Goal: Use online tool/utility: Utilize a website feature to perform a specific function

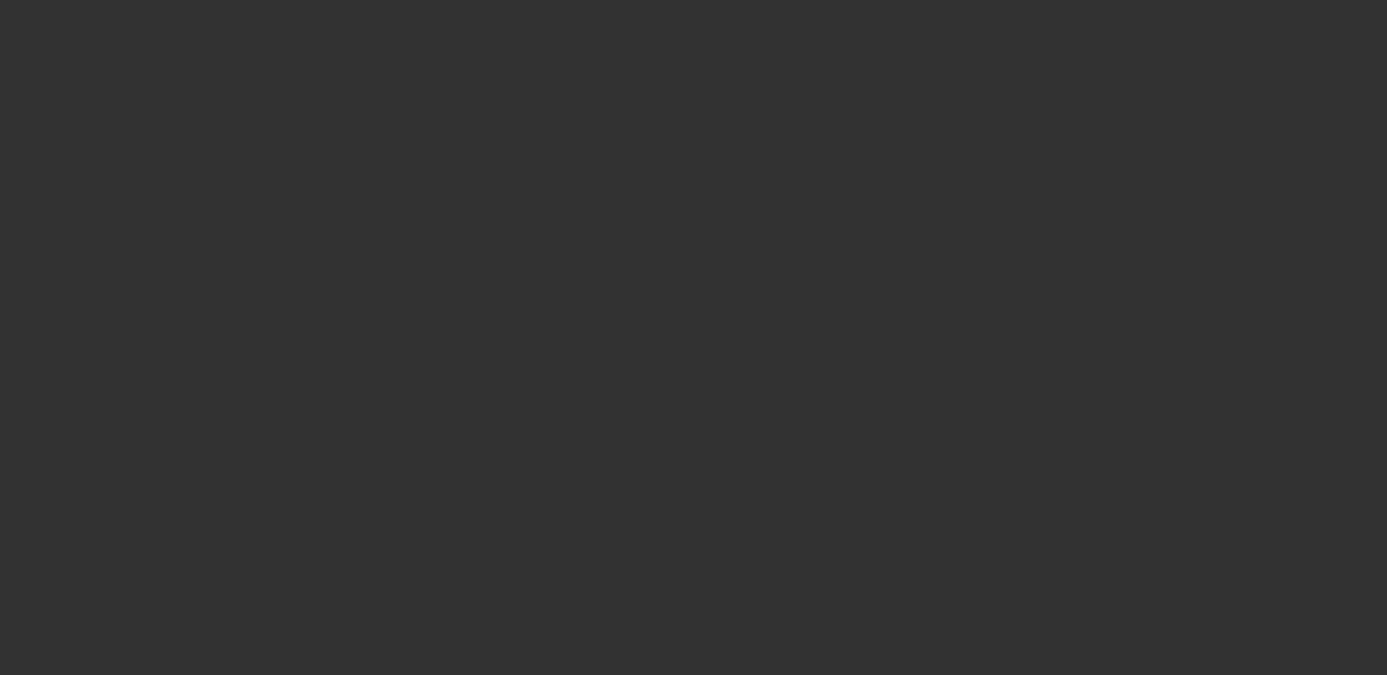
select select "0"
select select "2"
select select "0.1"
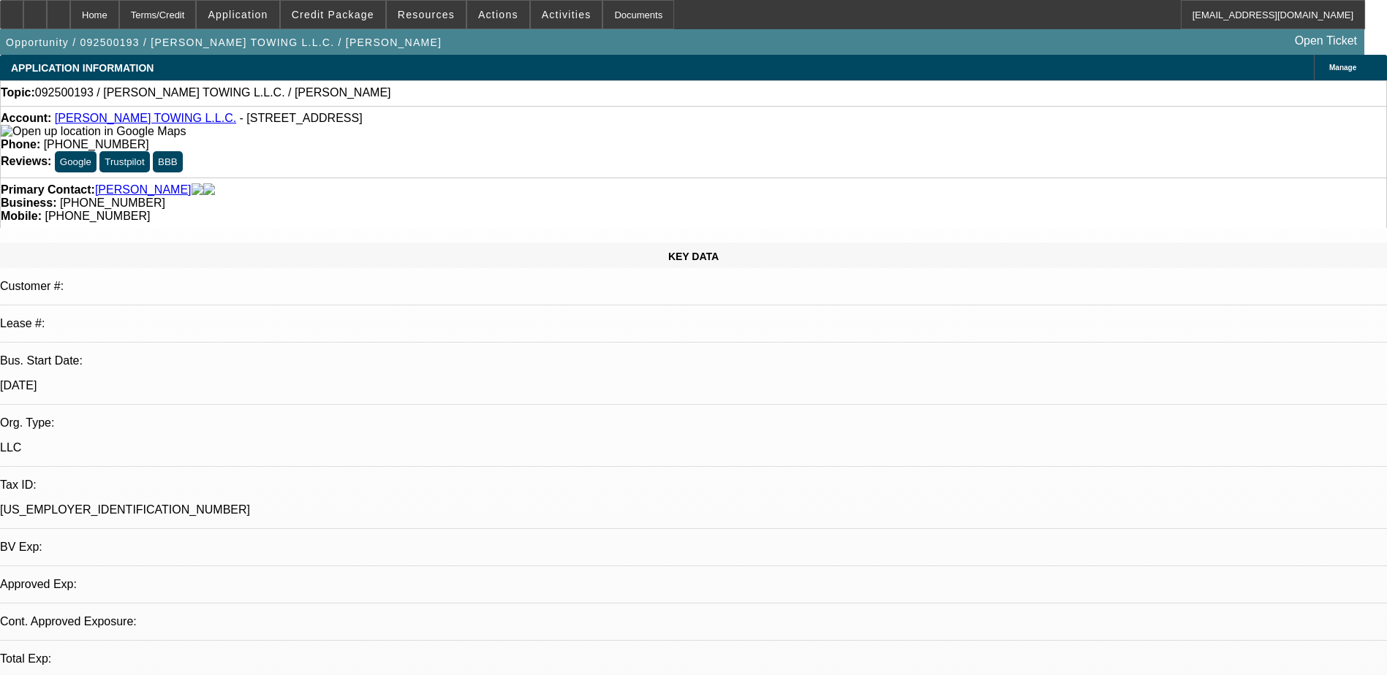
select select "1"
select select "2"
select select "4"
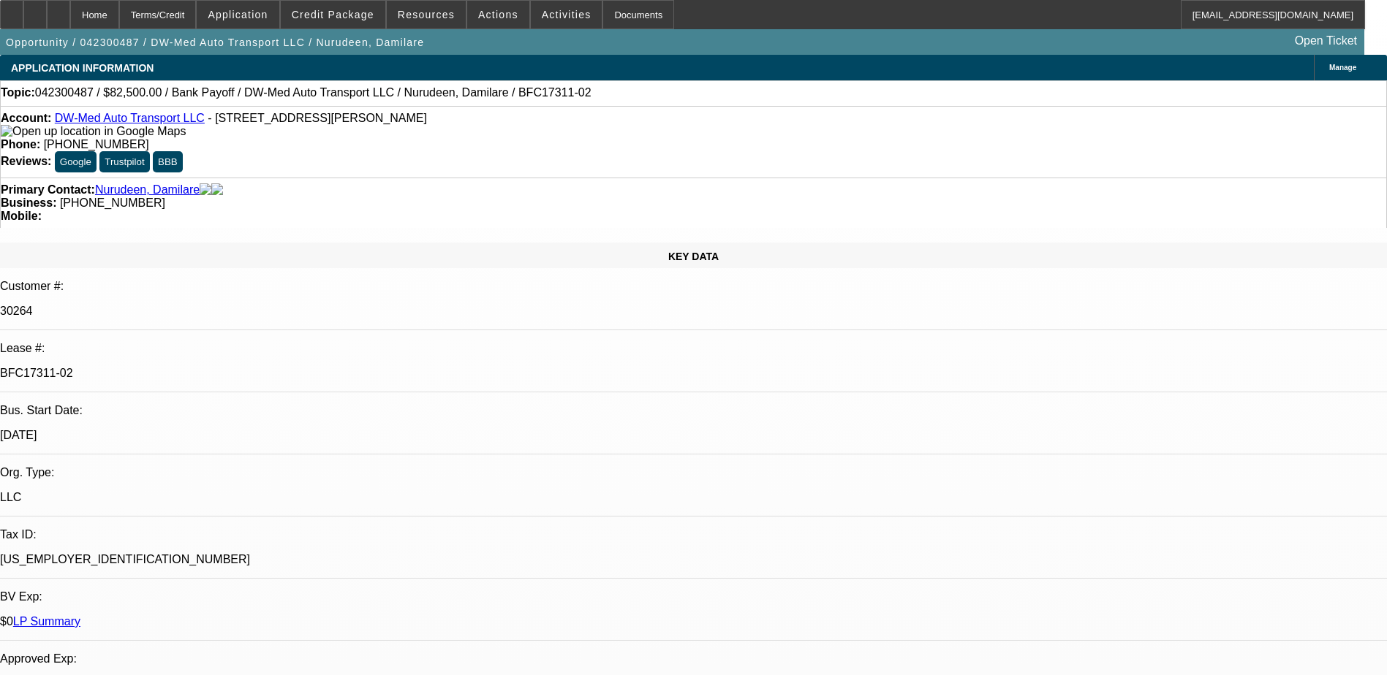
select select "0"
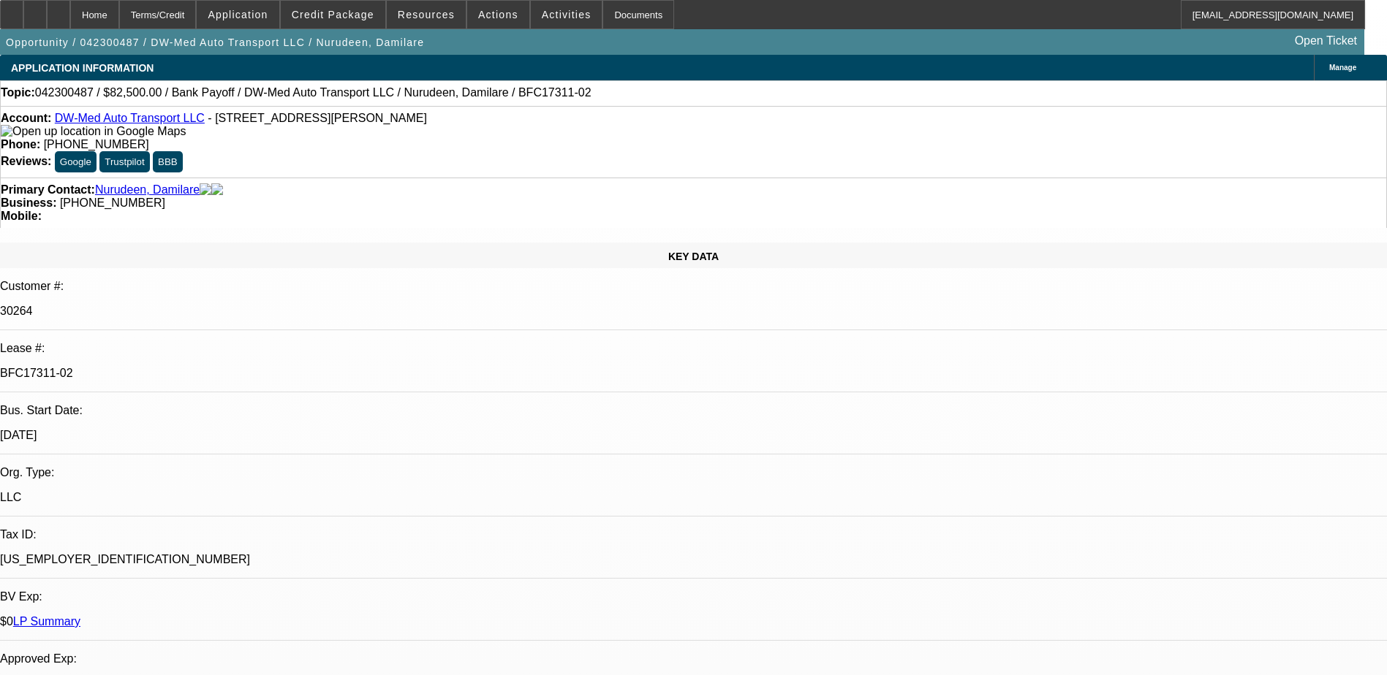
select select "0"
select select "2"
select select "0"
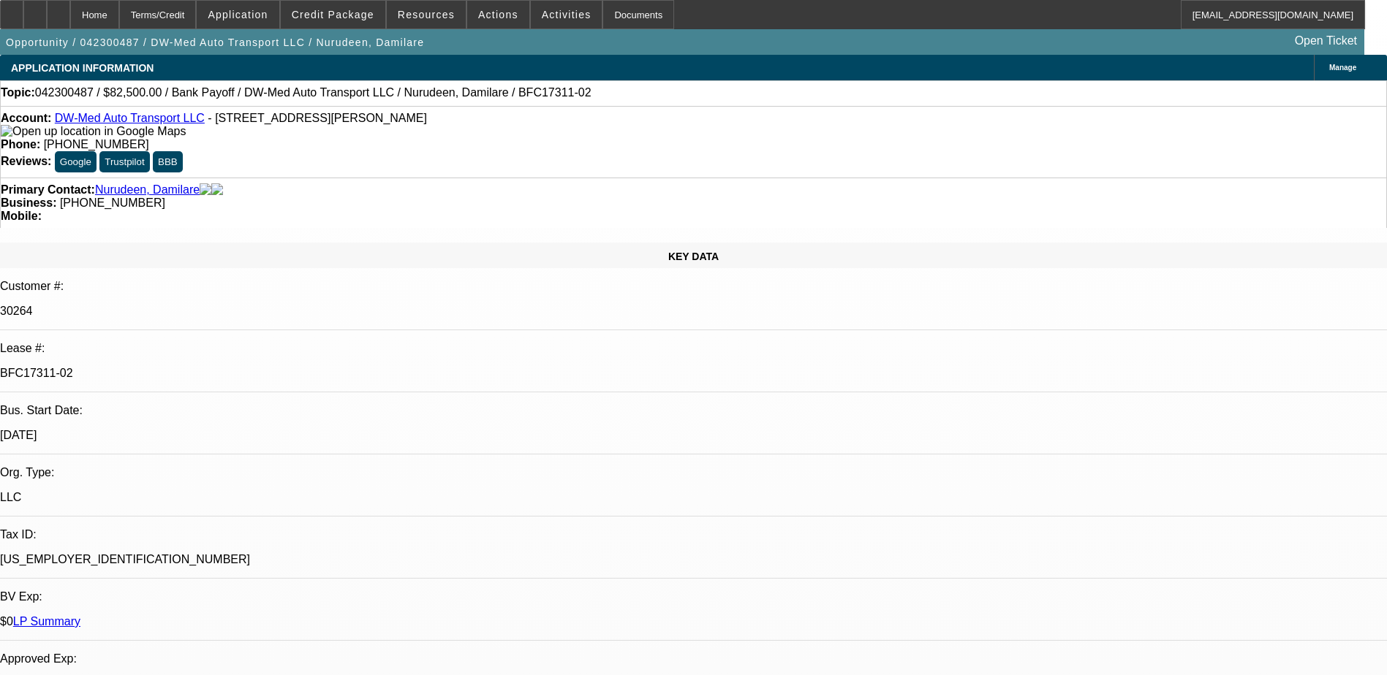
select select "2"
select select "0"
select select "1"
select select "2"
select select "6"
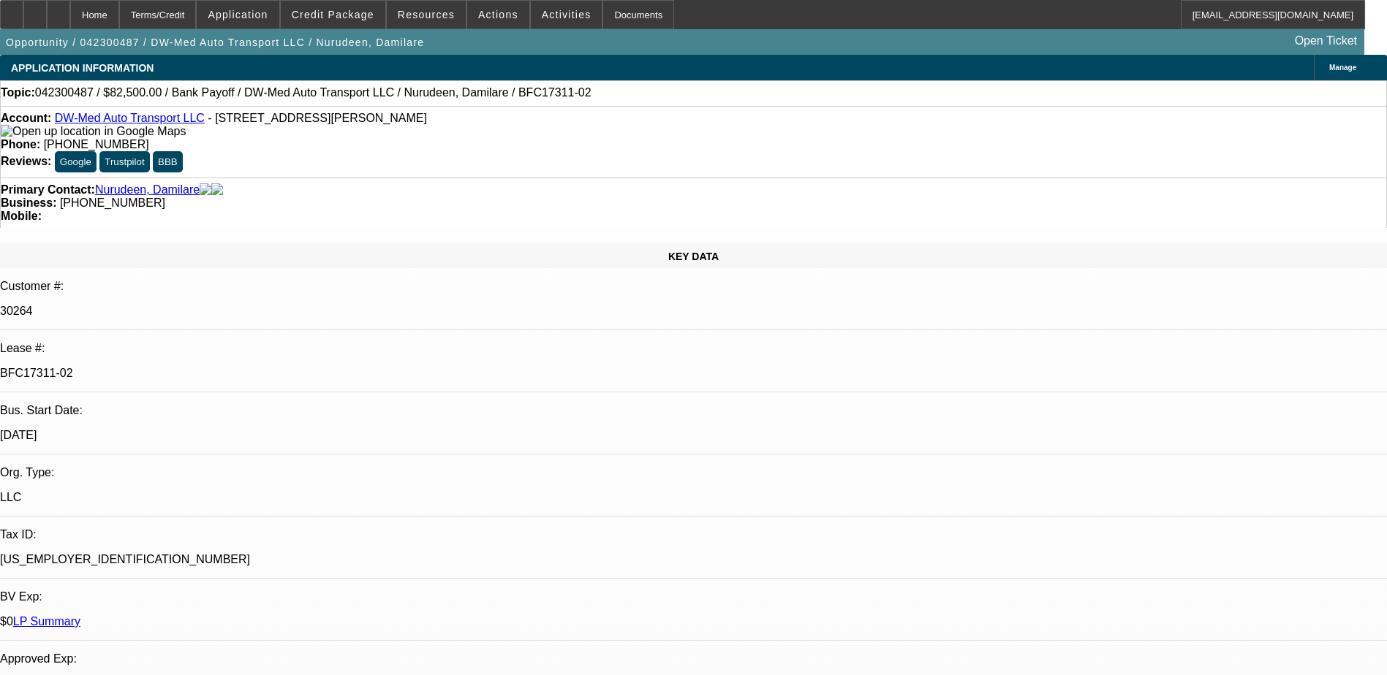
select select "1"
select select "2"
select select "6"
select select "1"
select select "2"
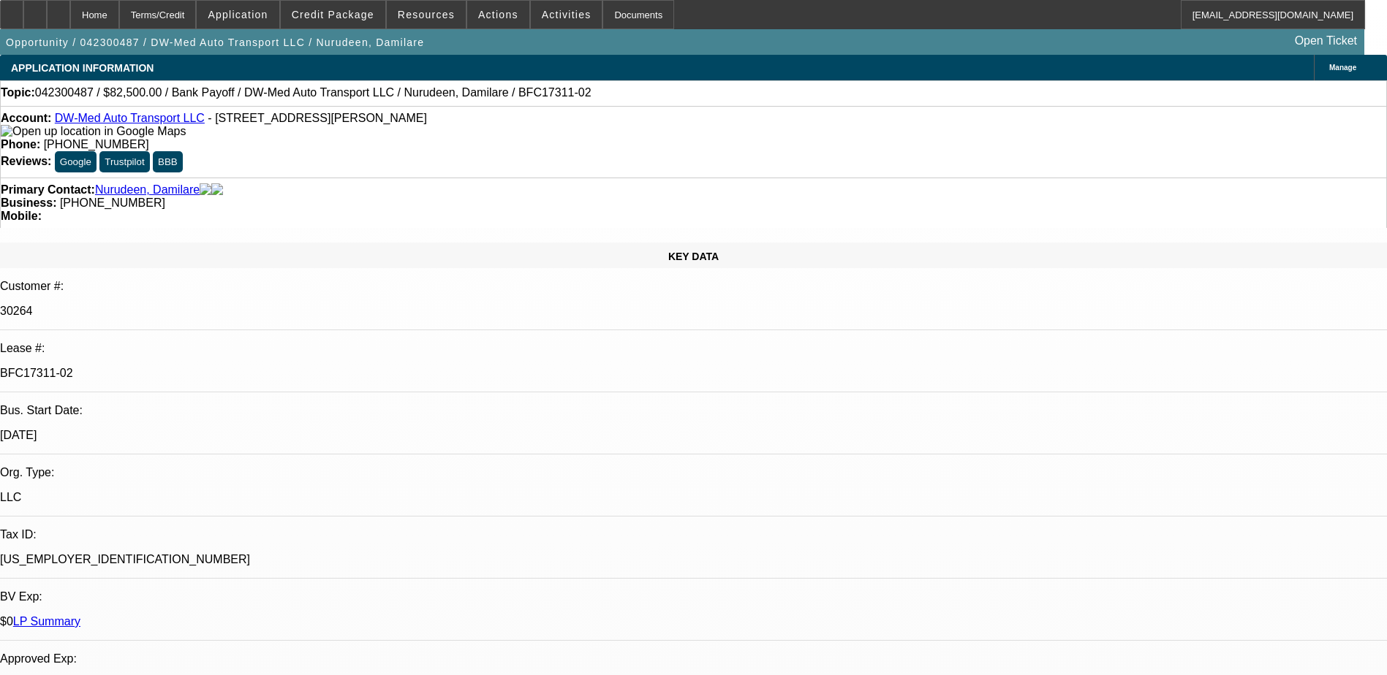
select select "6"
select select "1"
select select "2"
select select "6"
